Goal: Task Accomplishment & Management: Manage account settings

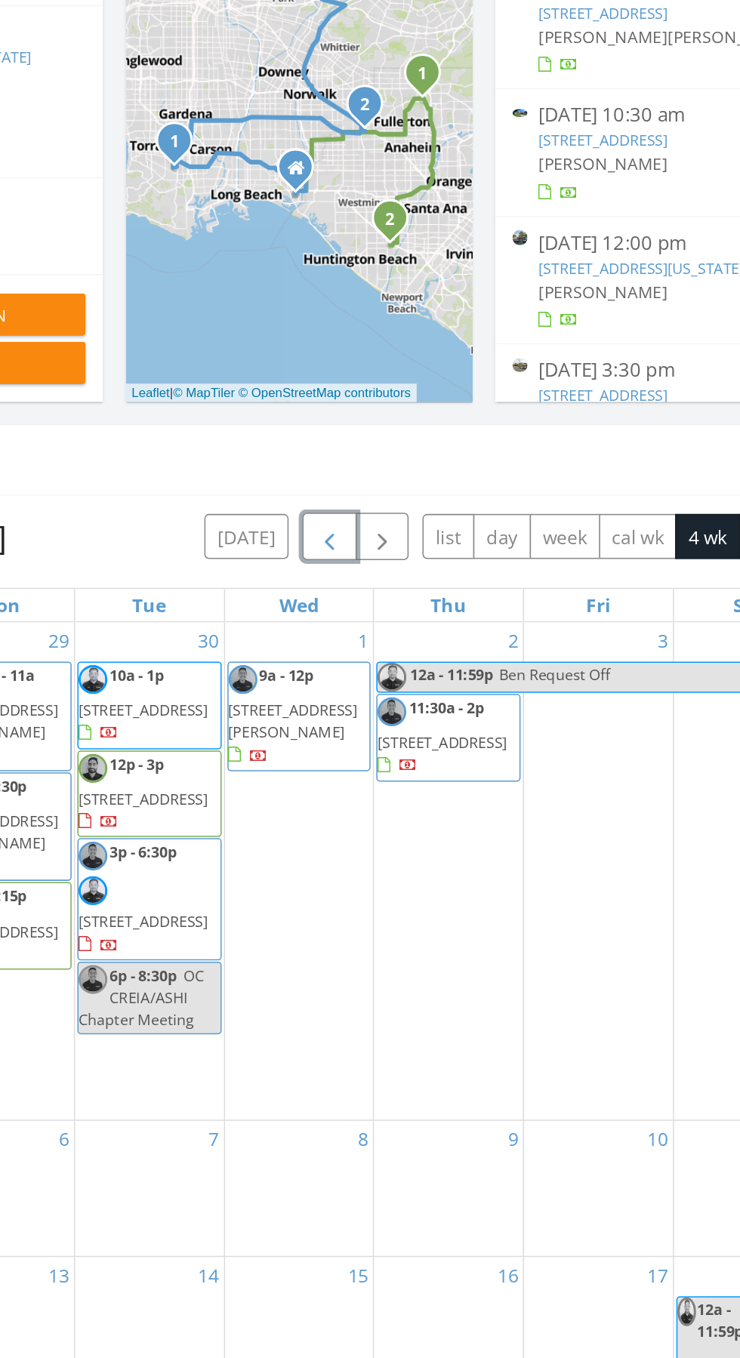
click at [376, 770] on button "button" at bounding box center [389, 767] width 35 height 31
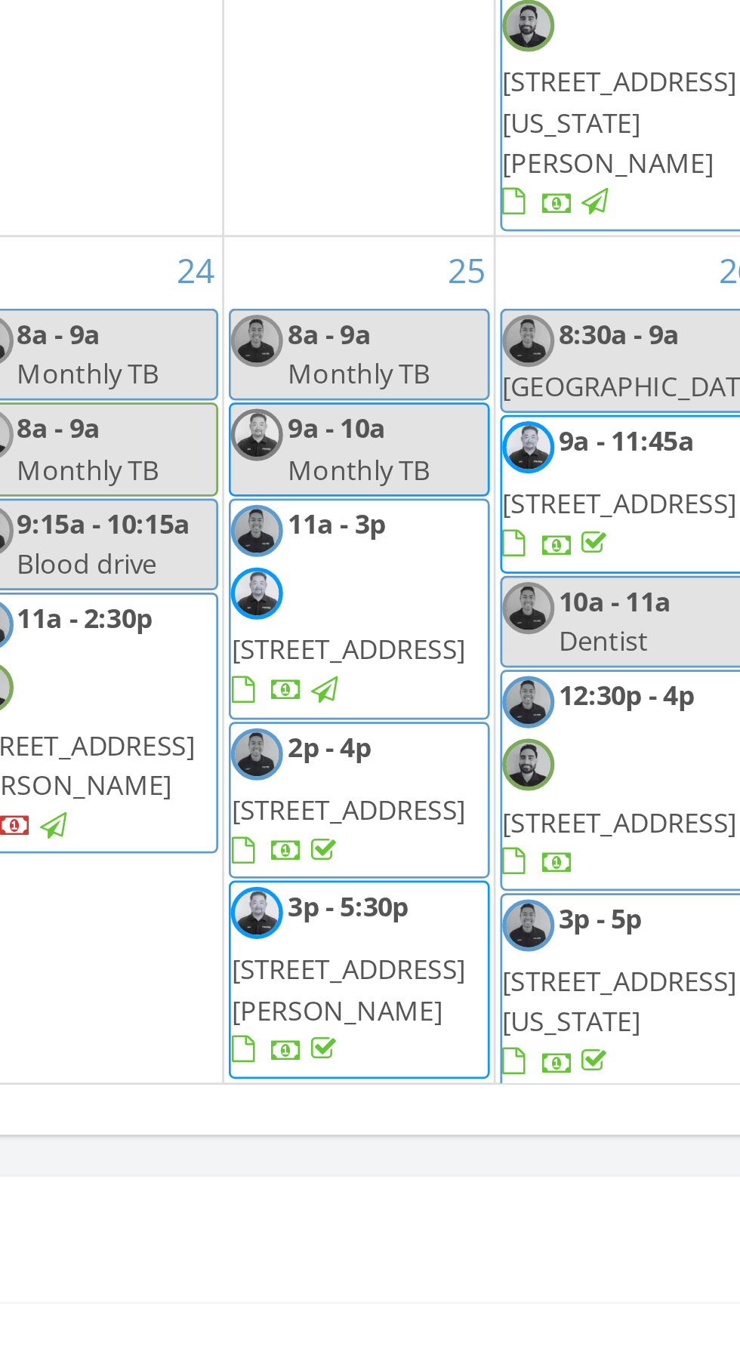
scroll to position [1718, 0]
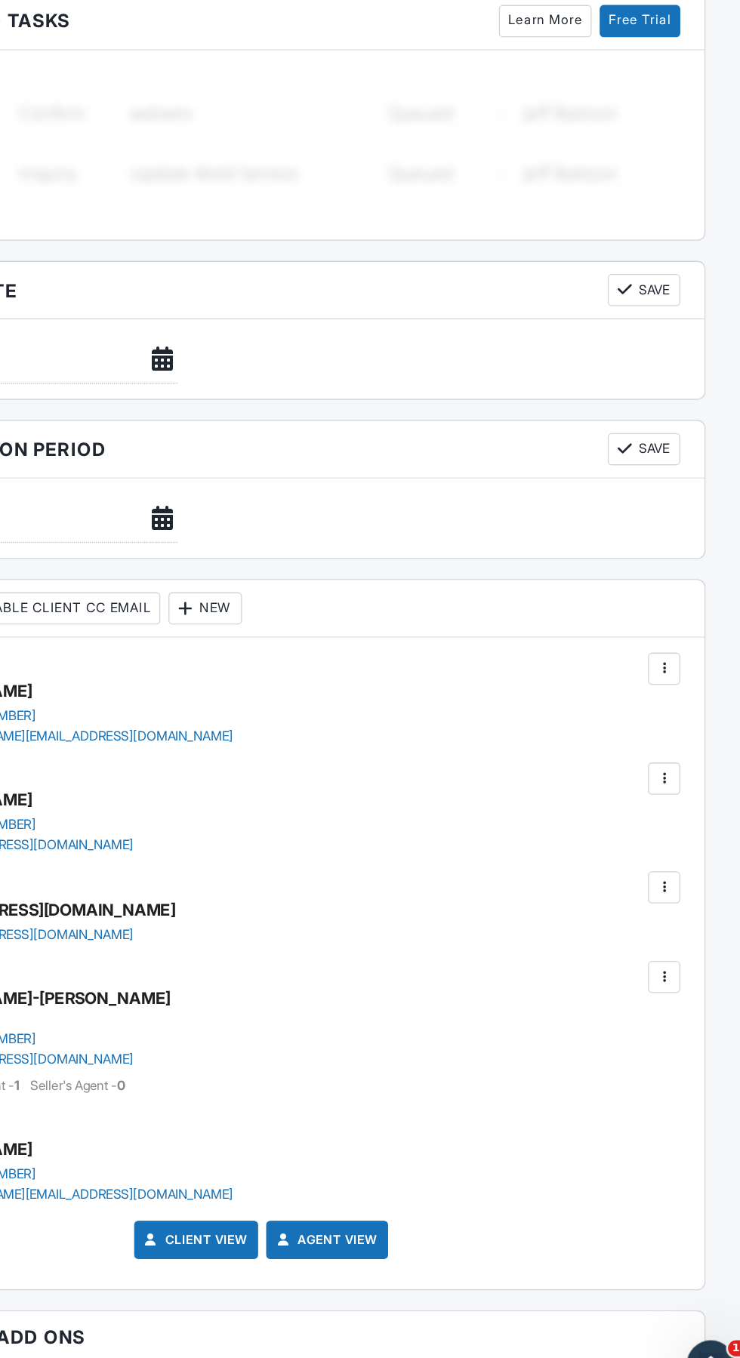
click at [669, 961] on div at bounding box center [671, 967] width 15 height 15
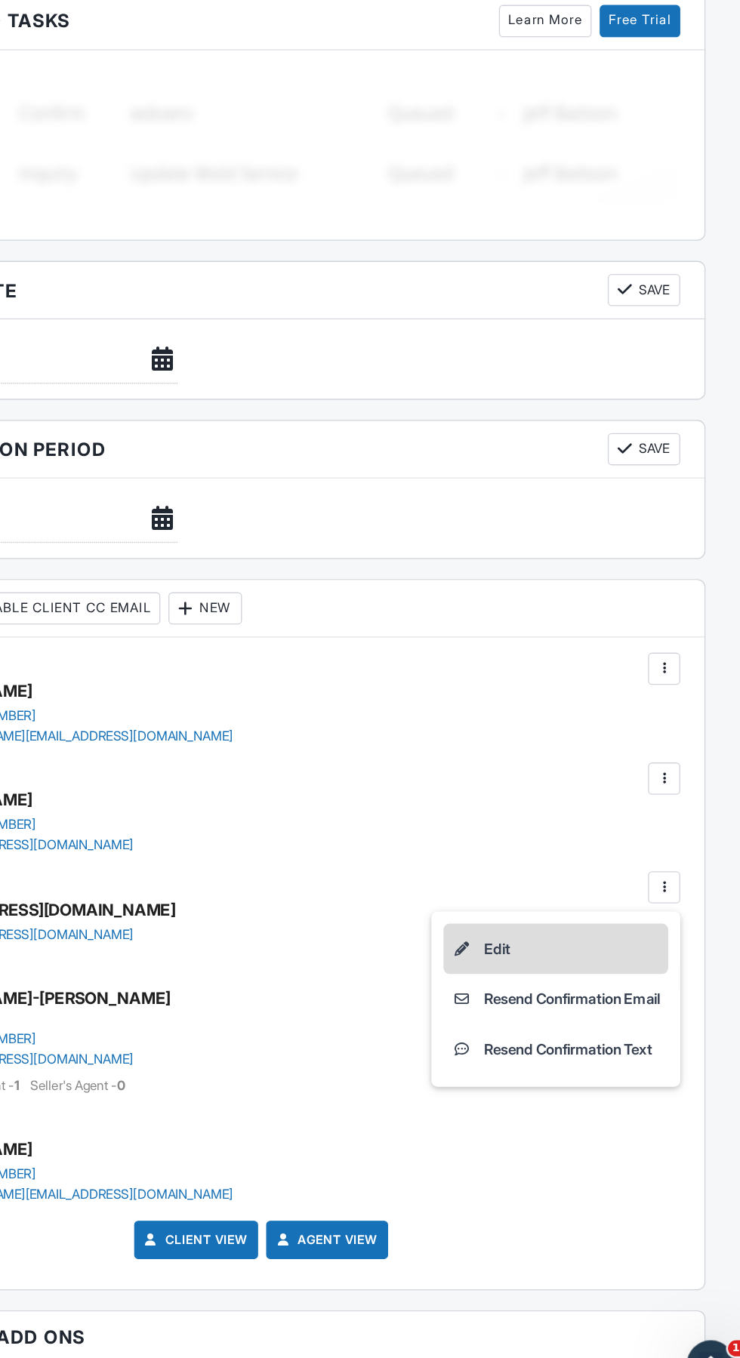
click at [567, 1006] on li "Edit" at bounding box center [591, 1013] width 168 height 38
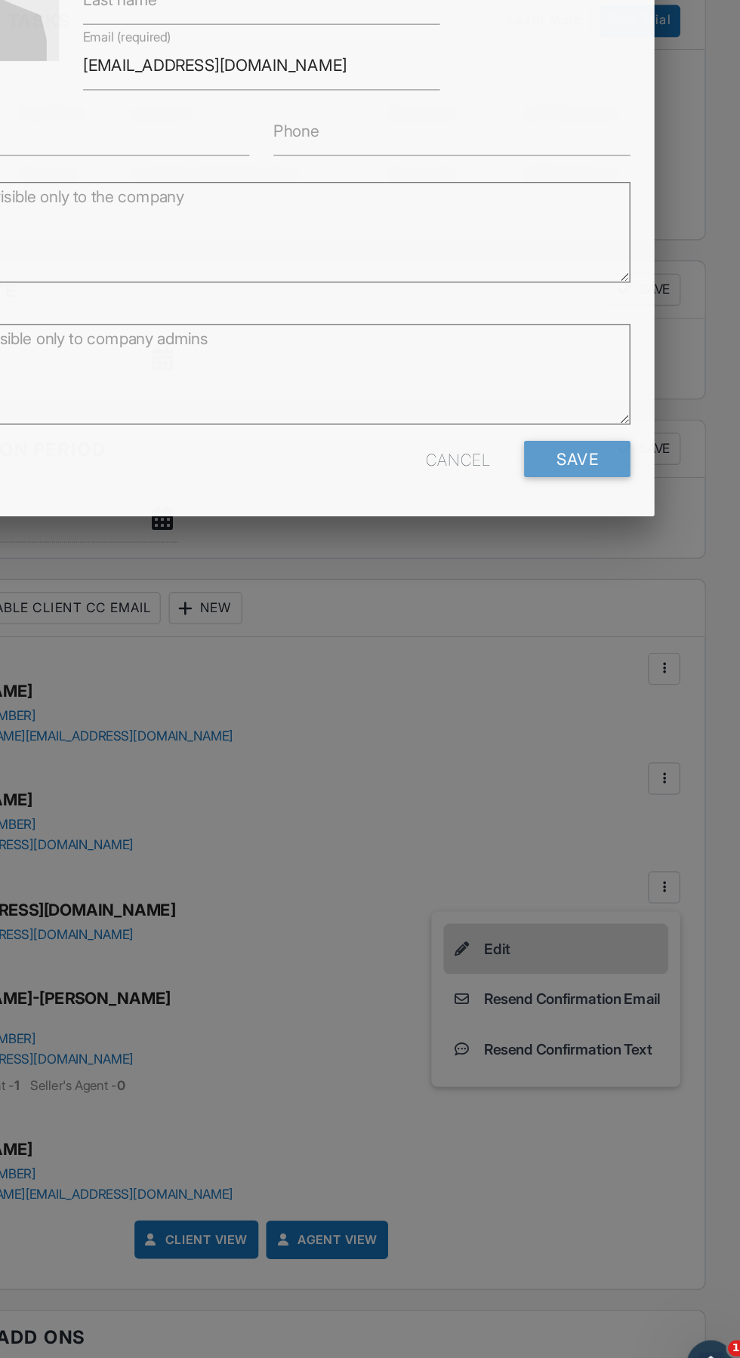
scroll to position [1159, 0]
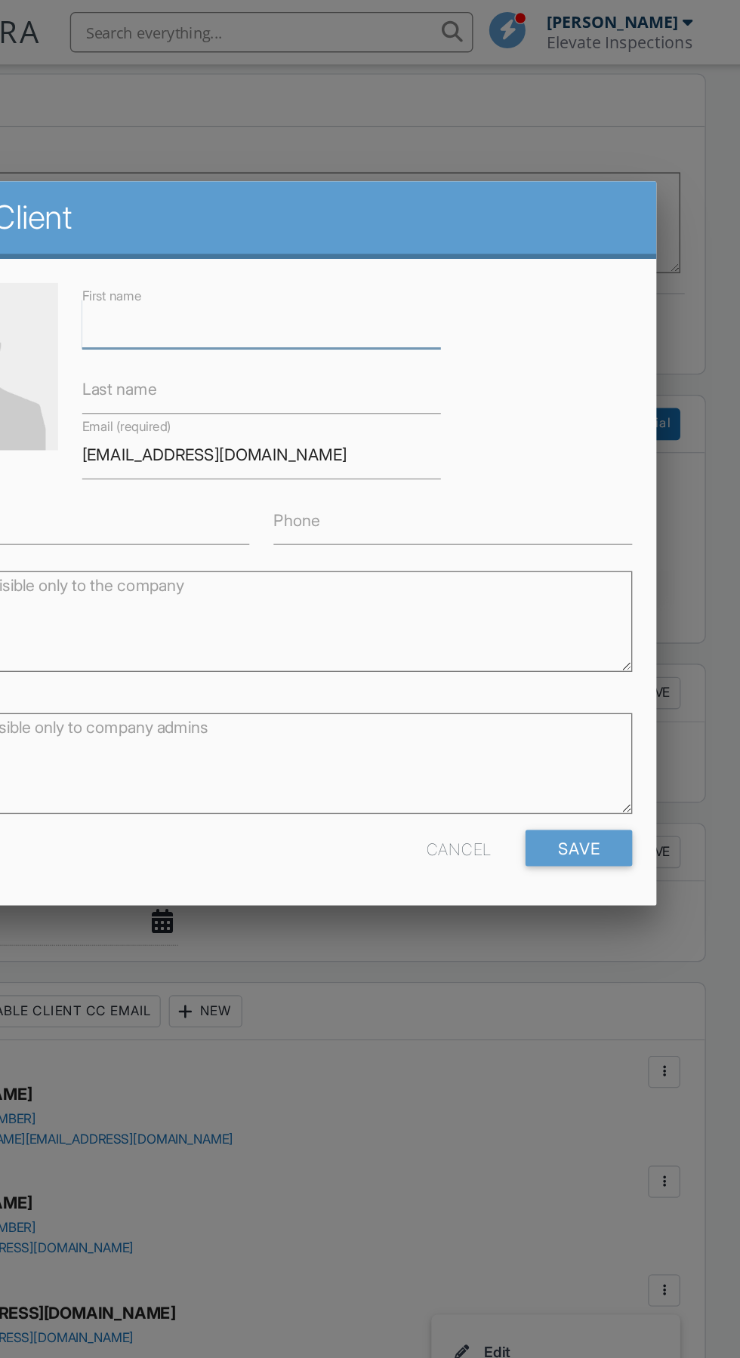
paste input "Hi David, sorry but could you make the report invoice out to "360 Lion USA INC"…"
click at [504, 260] on input "Hi David, sorry but could you make the report invoice out to "360 Lion USA INC"…" at bounding box center [370, 242] width 269 height 37
click at [446, 250] on input "Hi David, sorry but could you make the report invoice out to "360 Lion USA INC" at bounding box center [370, 242] width 269 height 37
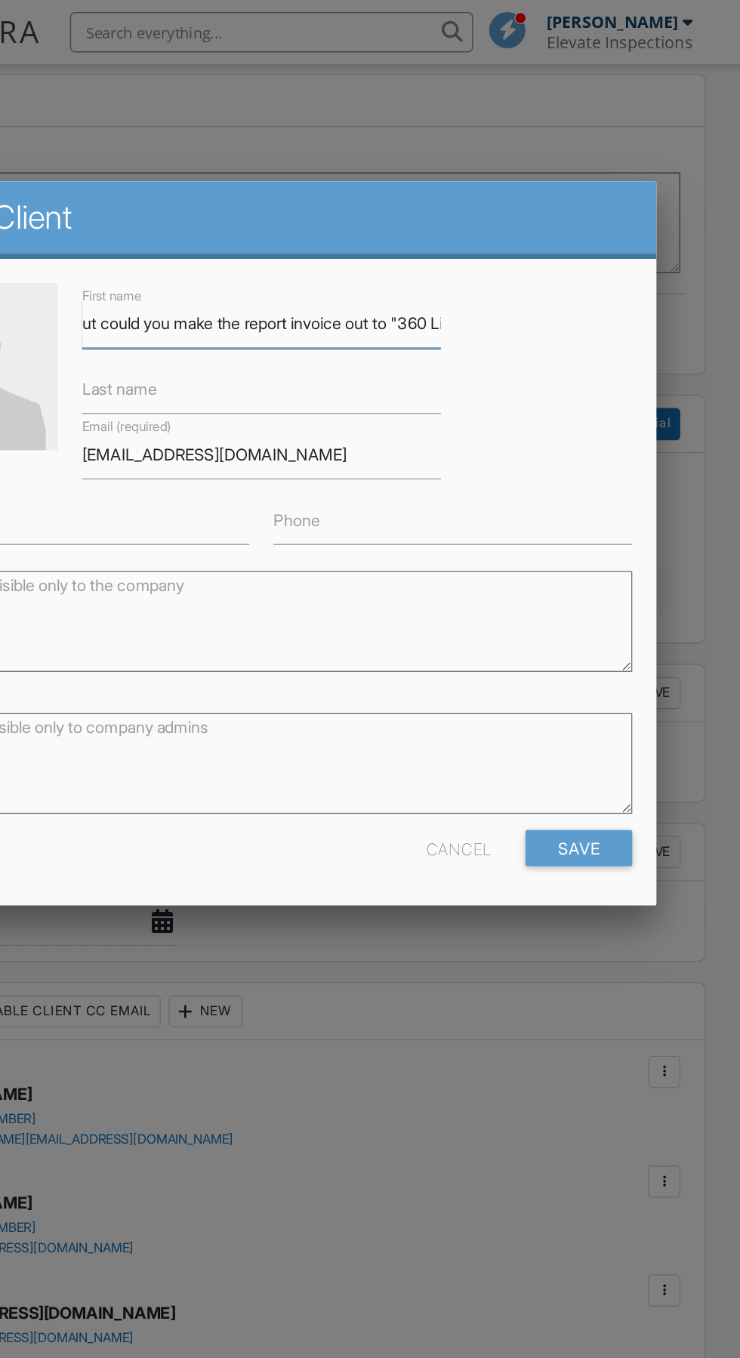
click at [445, 254] on input "Hi David, sorry but could you make the report invoice out to "360 Lion USA INC" at bounding box center [370, 242] width 269 height 37
click at [454, 254] on input "Hi David, sorry but could you make the report invoice out to "360 Lion USA INC" at bounding box center [370, 242] width 269 height 37
click at [288, 261] on input "360 Lion USA INC" at bounding box center [370, 242] width 269 height 37
click at [318, 261] on input "360 Lion USA INC" at bounding box center [370, 242] width 269 height 37
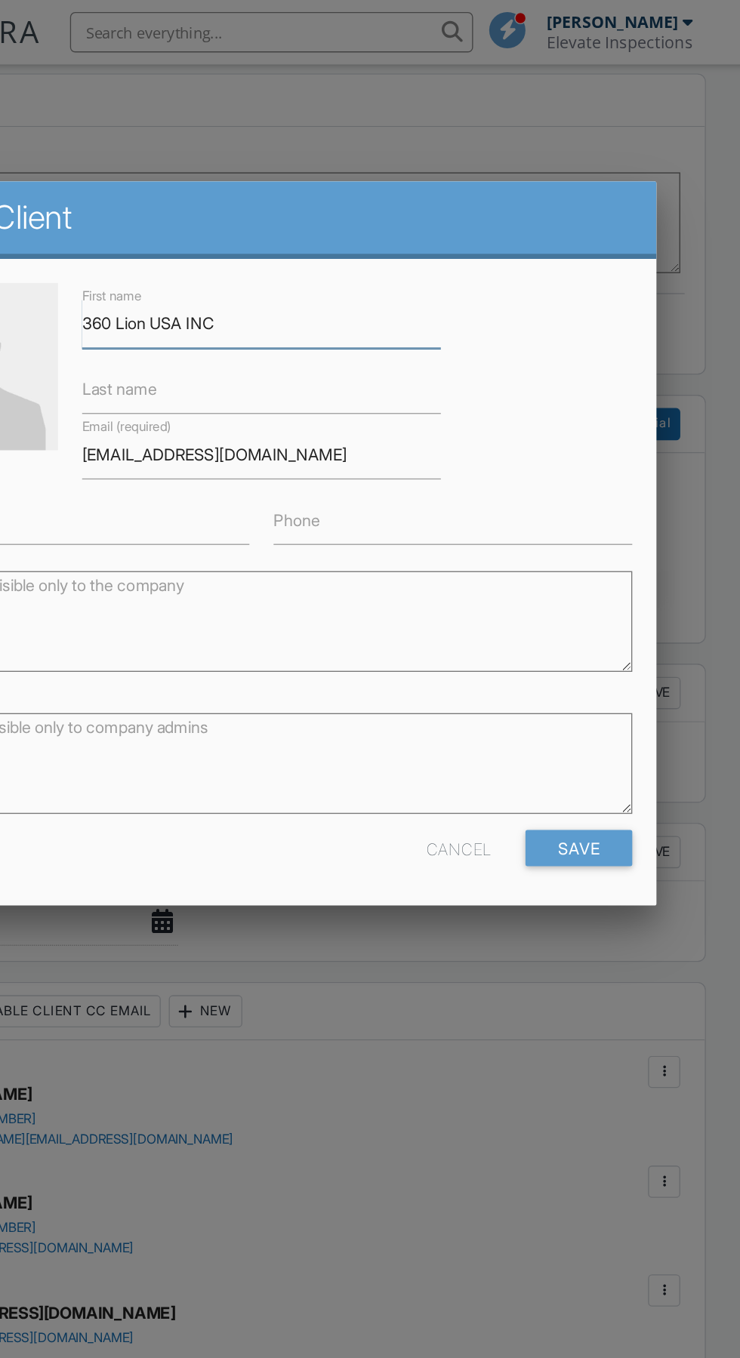
click at [282, 260] on input "360 Lion USA INC" at bounding box center [370, 242] width 269 height 37
click at [283, 258] on input "360 Lion USA INC" at bounding box center [370, 242] width 269 height 37
type input "360 Lion USA INC"
click at [281, 300] on label "Last name" at bounding box center [264, 291] width 56 height 17
click at [281, 310] on input "Last name" at bounding box center [370, 291] width 269 height 37
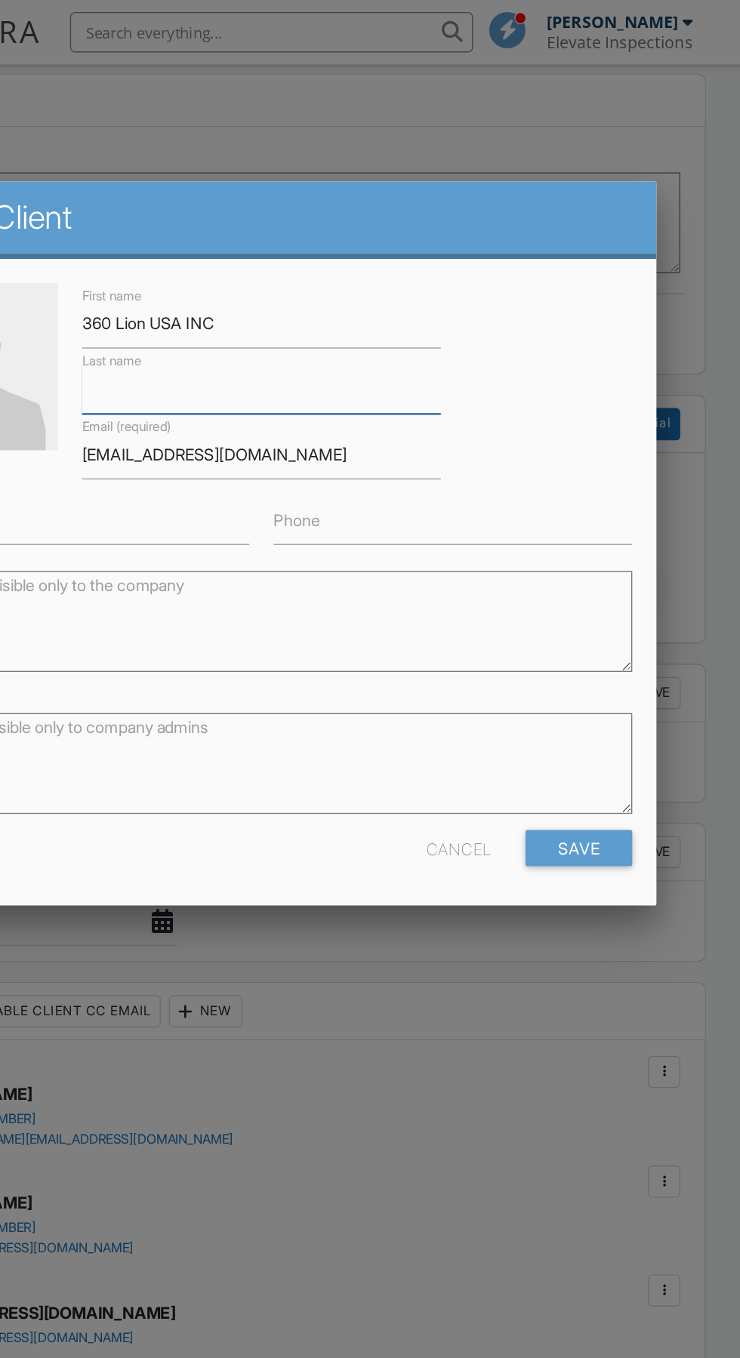
click at [284, 302] on input "Last name" at bounding box center [370, 291] width 269 height 37
paste input "360 Lion USA INC"
click at [282, 306] on input "360 Lion USA INC" at bounding box center [370, 291] width 269 height 37
click at [263, 309] on input "Lion USA INC" at bounding box center [370, 291] width 269 height 37
type input "Lion USA INC"
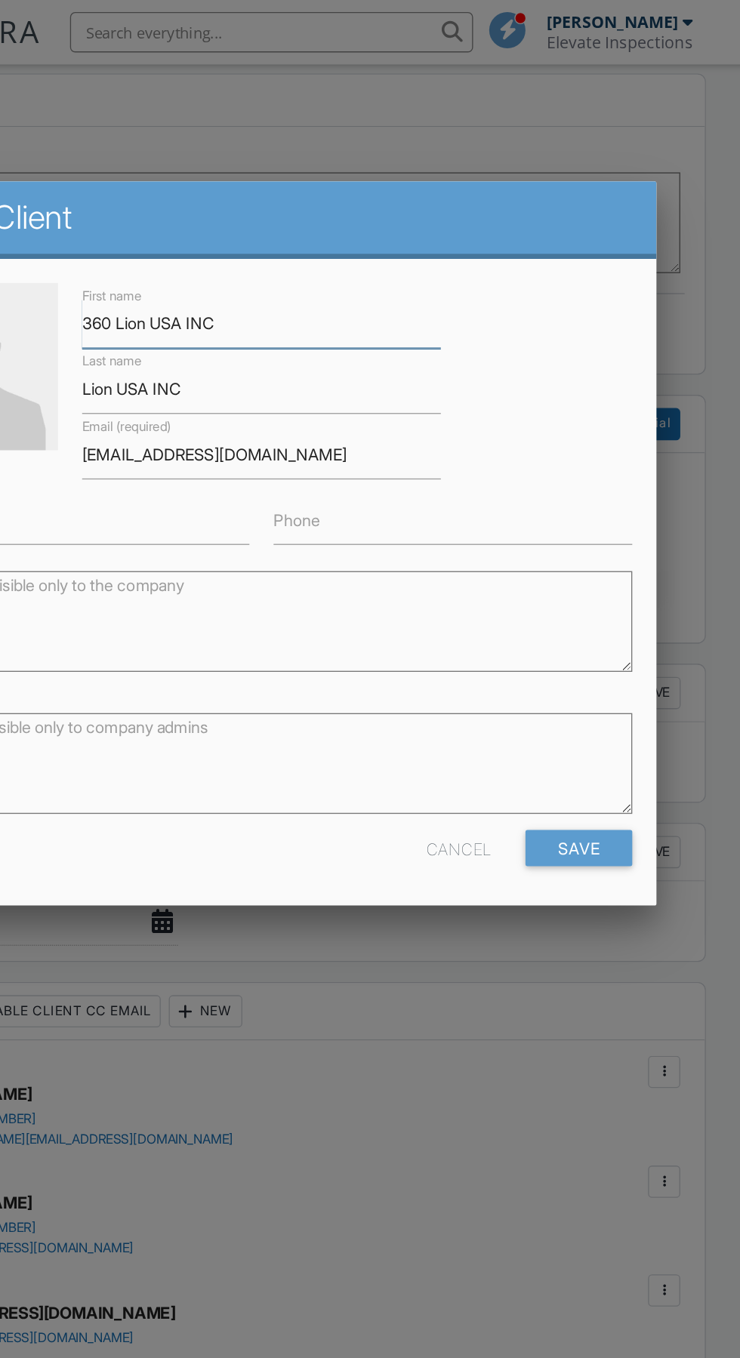
click at [365, 260] on input "360 Lion USA INC" at bounding box center [370, 242] width 269 height 37
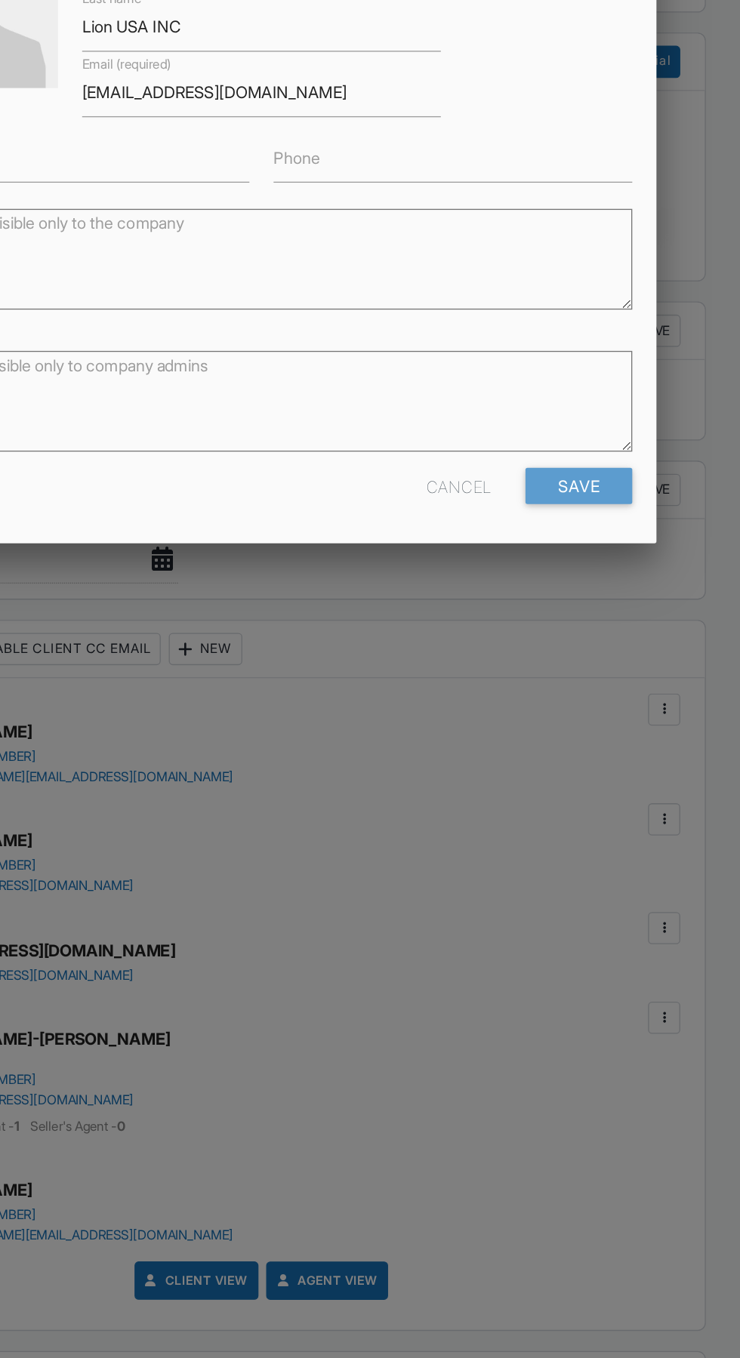
scroll to position [1159, 0]
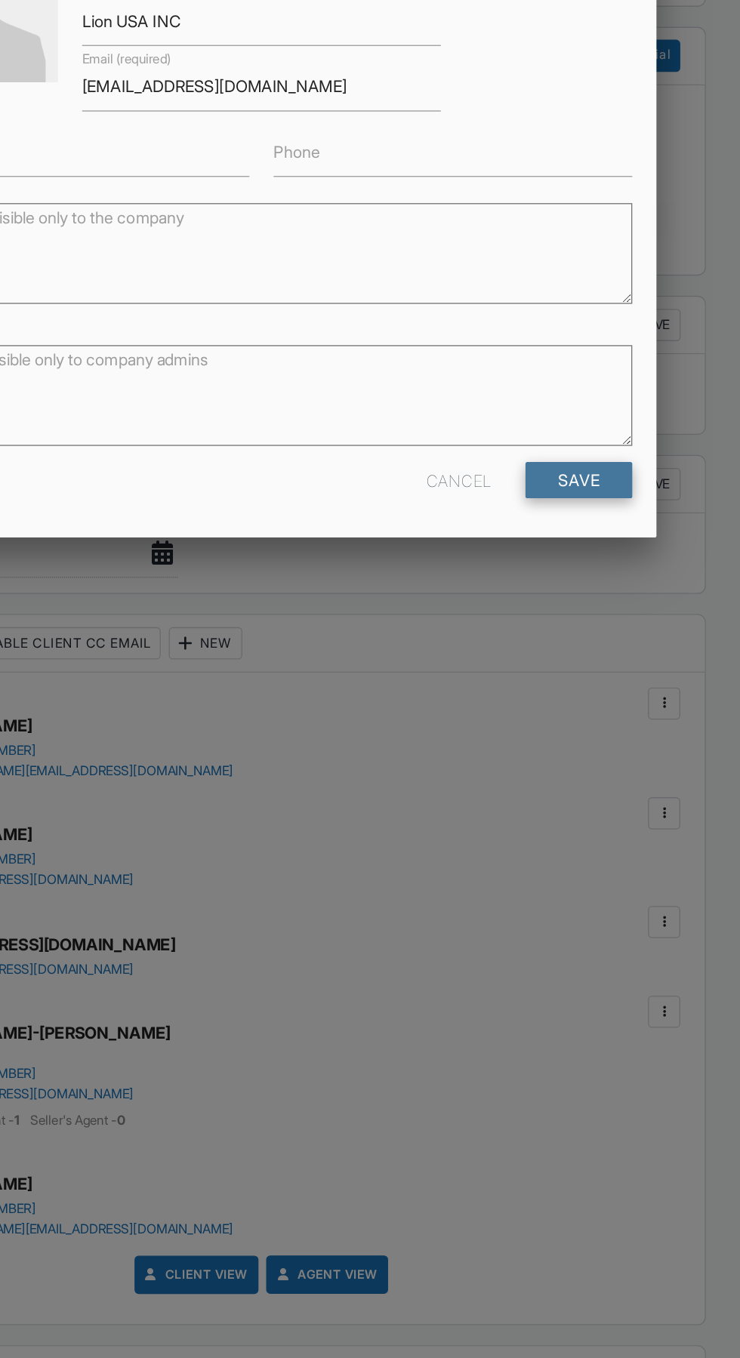
type input "360"
click at [648, 649] on input "Save" at bounding box center [608, 635] width 80 height 27
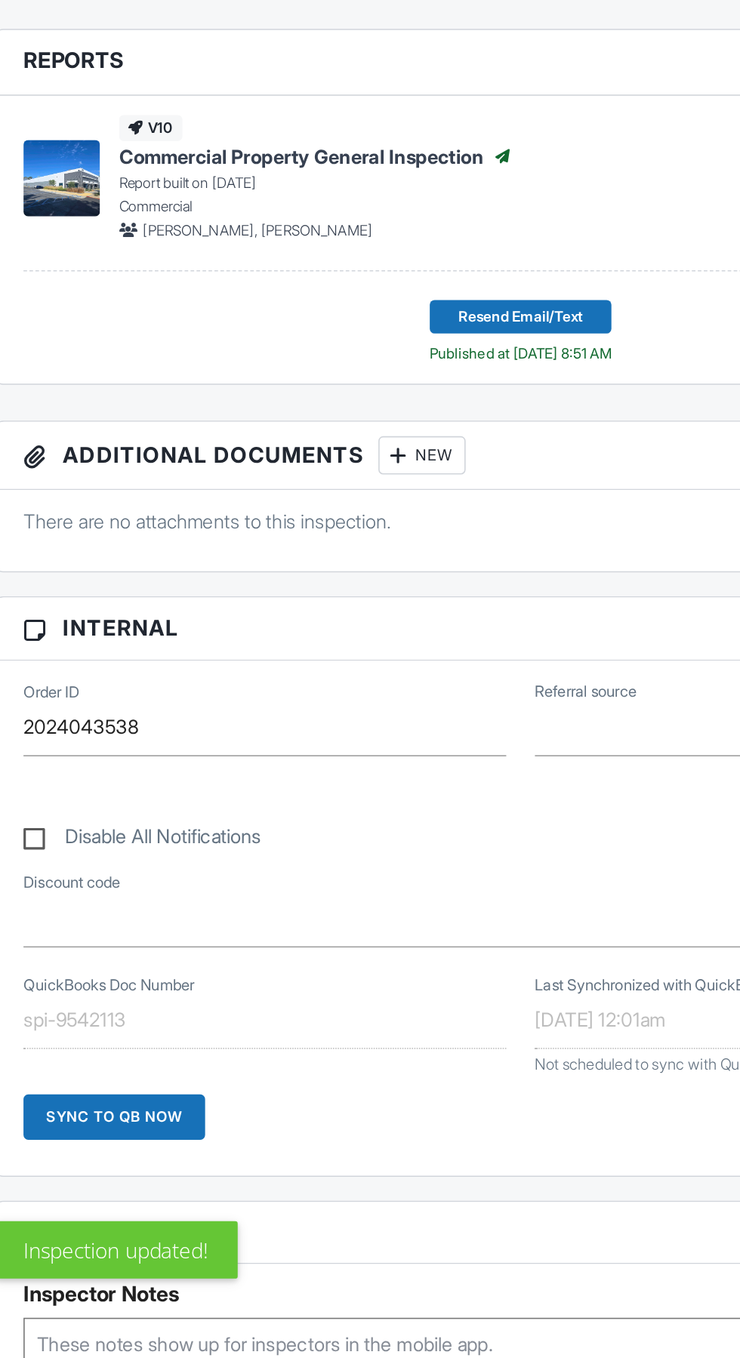
click at [92, 1147] on div "Sync to QB Now" at bounding box center [113, 1161] width 115 height 29
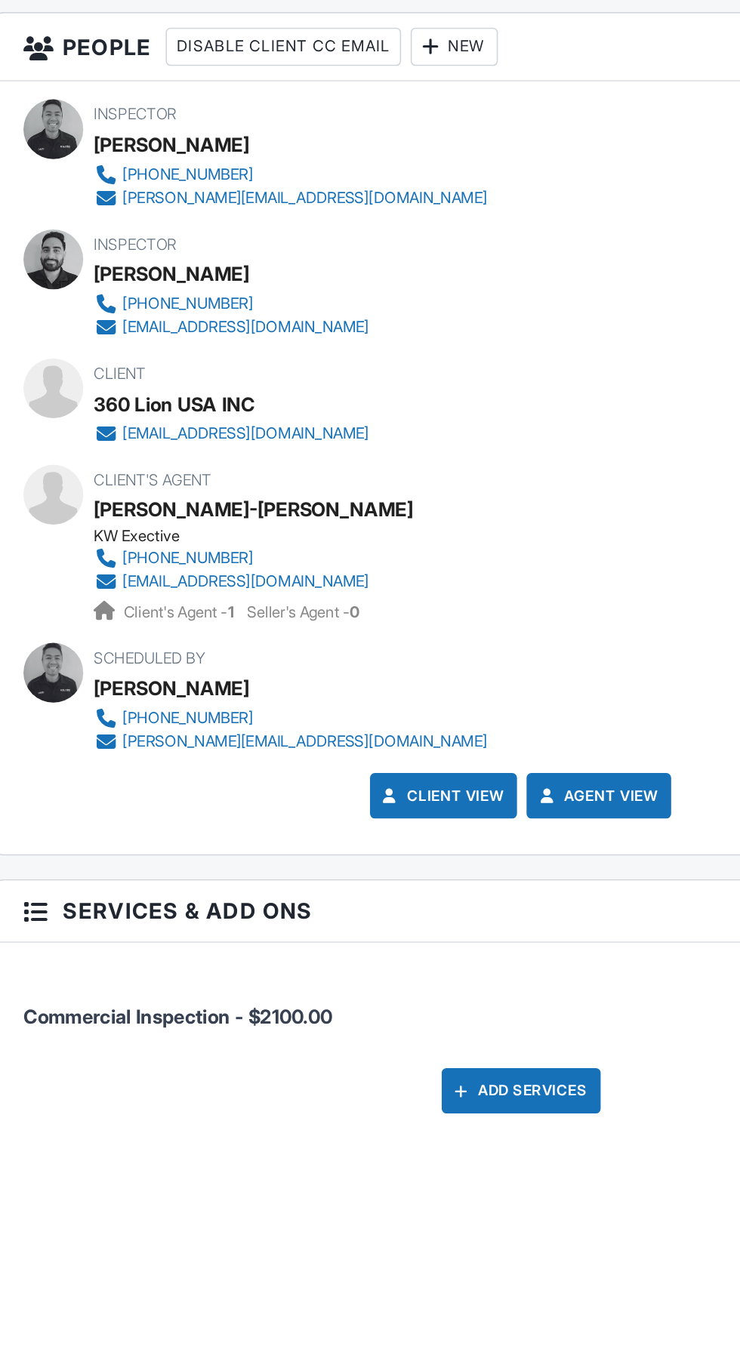
scroll to position [1254, 0]
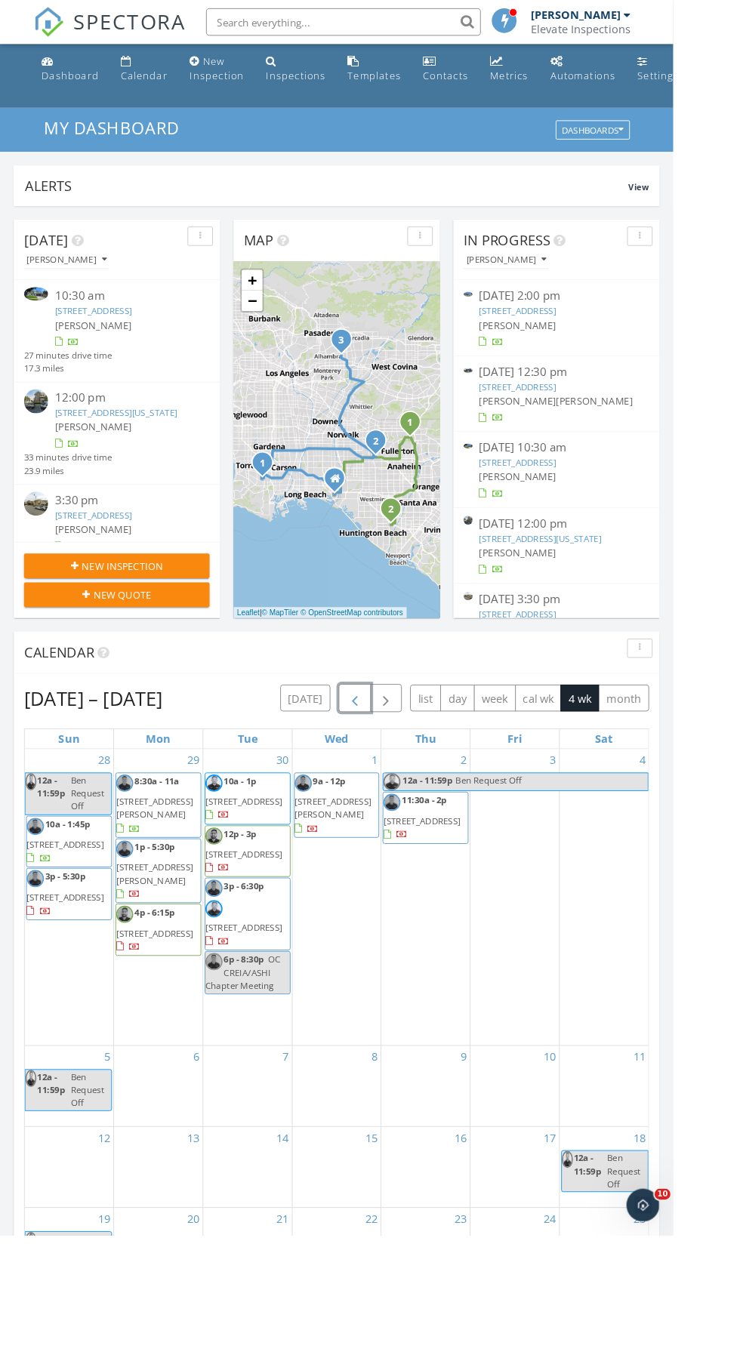
click at [384, 770] on span "button" at bounding box center [390, 769] width 18 height 18
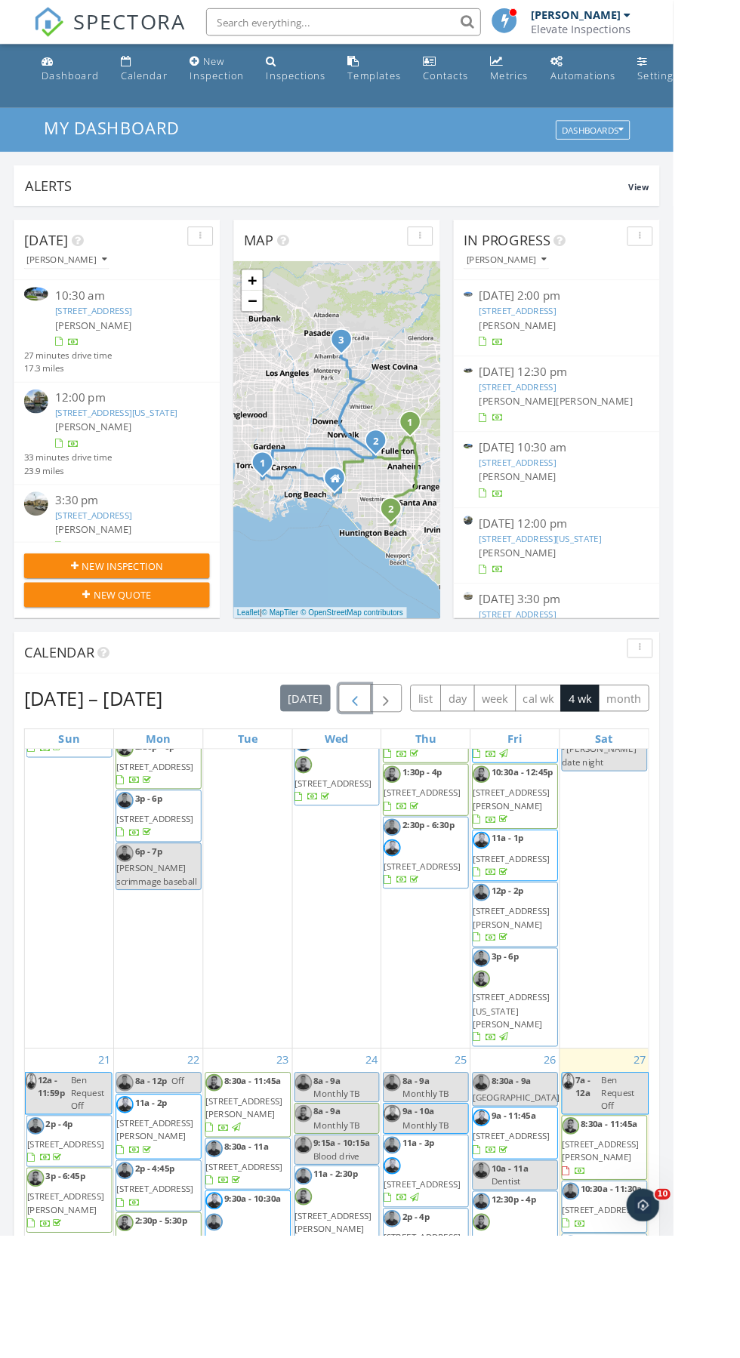
scroll to position [1016, 0]
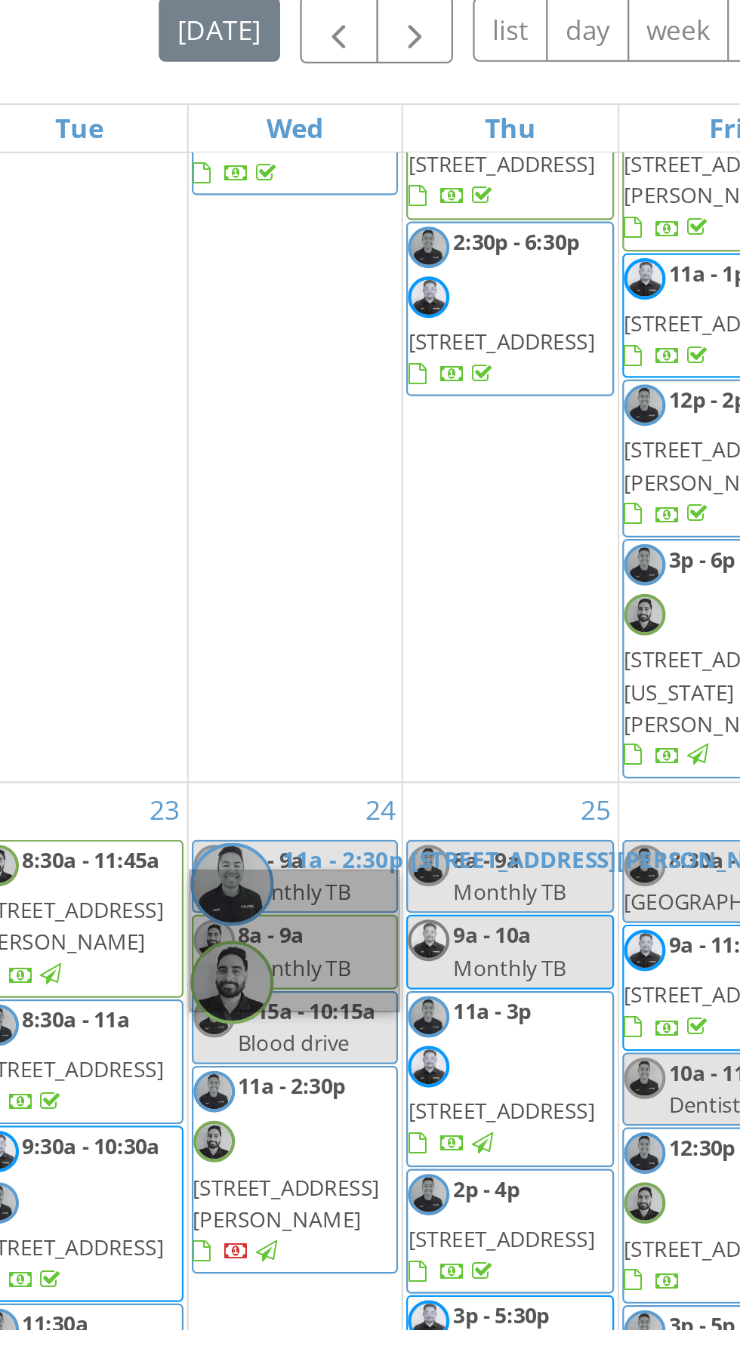
click at [410, 1358] on div "24 8a - 9a Monthly TB 8a - 9a Monthly TB 9:15a - 10:15a Blood drive 11a - 2:30p…" at bounding box center [370, 1306] width 97 height 392
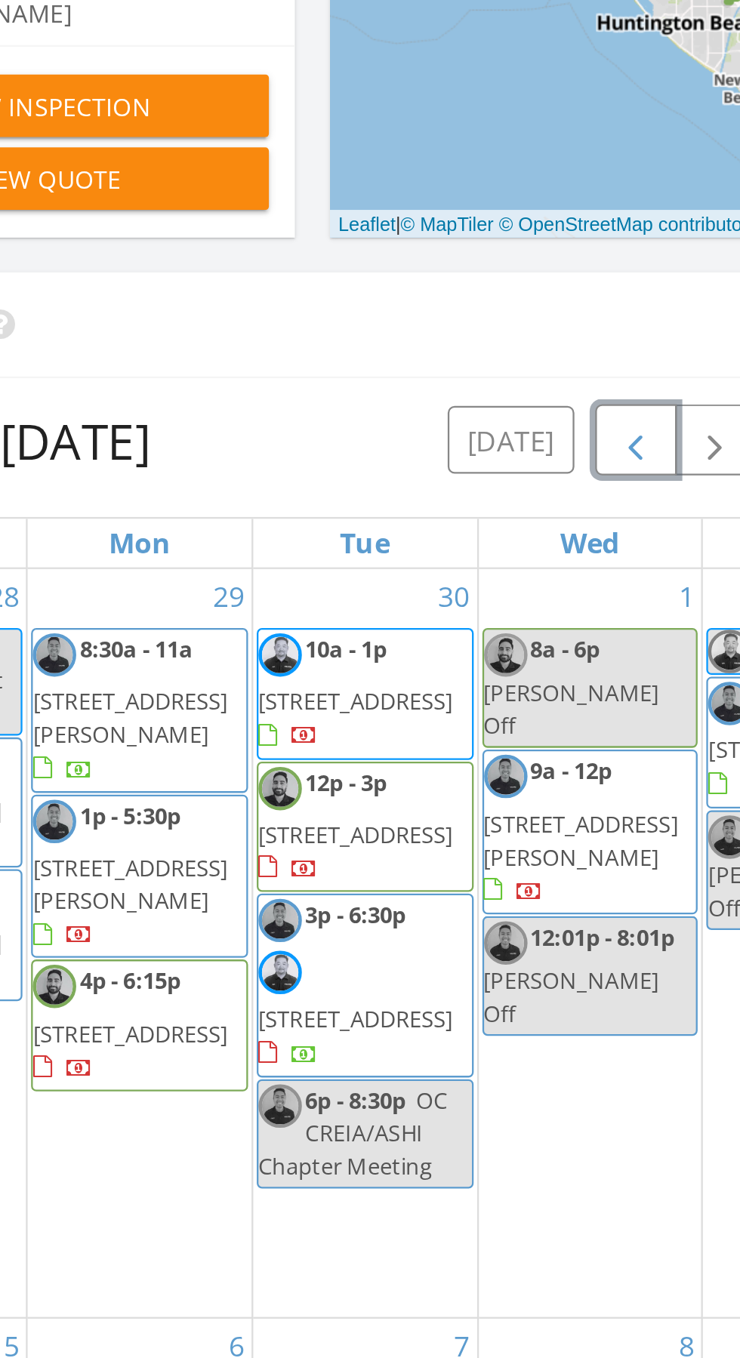
click at [387, 769] on span "button" at bounding box center [390, 769] width 18 height 18
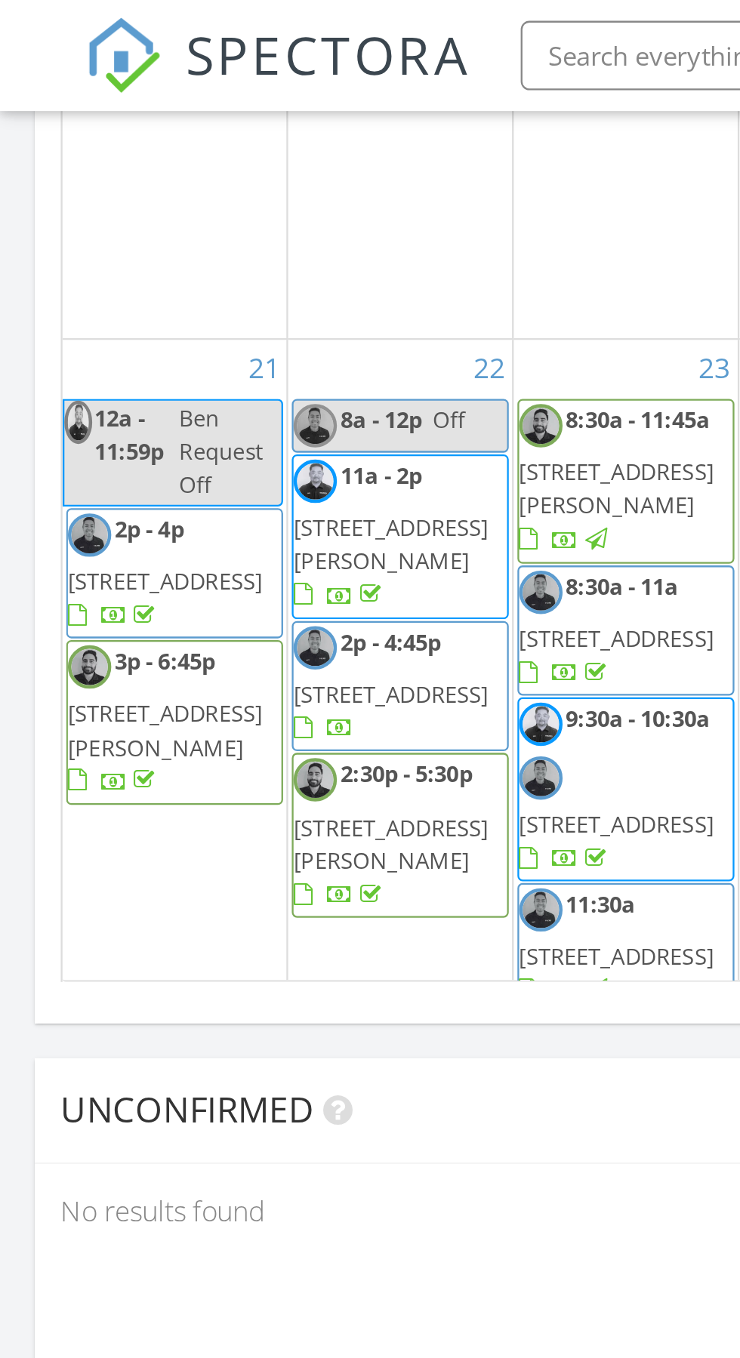
scroll to position [1016, 0]
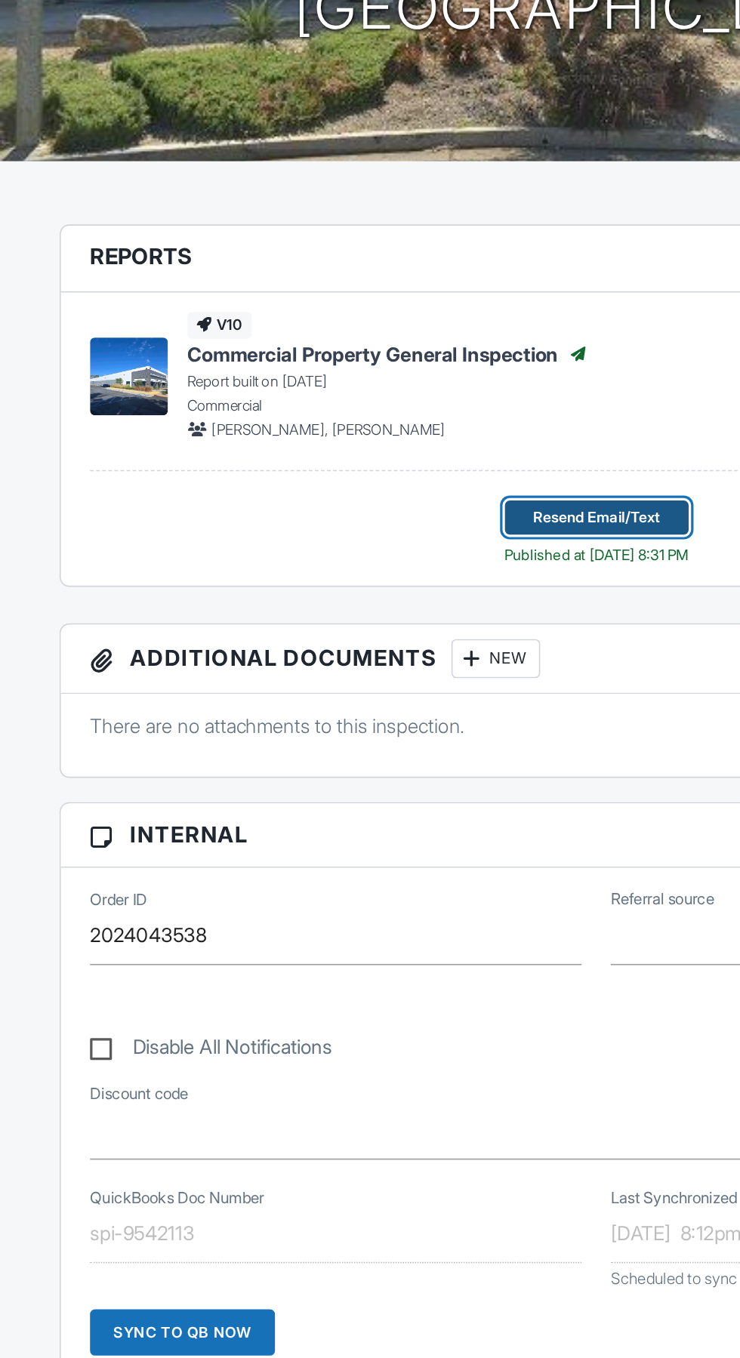
click at [315, 646] on button "Resend Email/Text" at bounding box center [370, 655] width 114 height 21
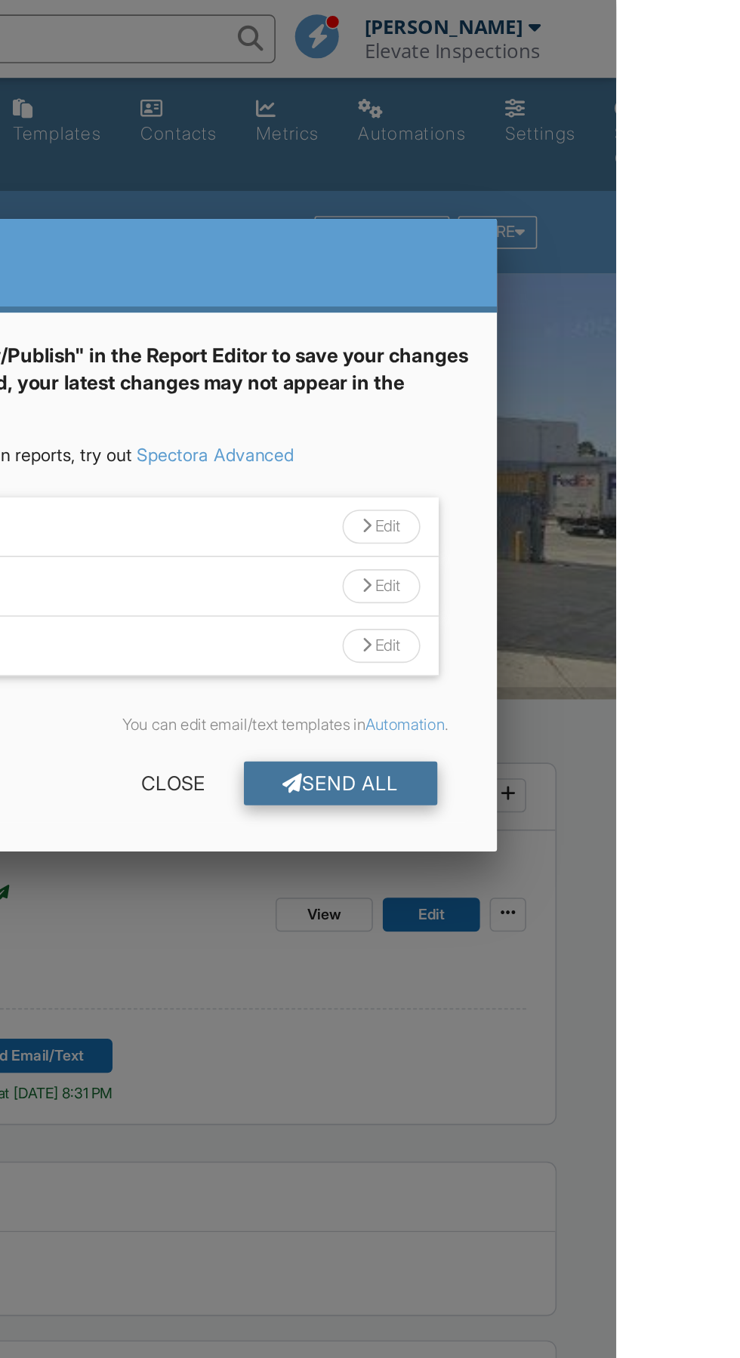
click at [627, 479] on div "Send All" at bounding box center [569, 486] width 121 height 27
